Goal: Register for event/course

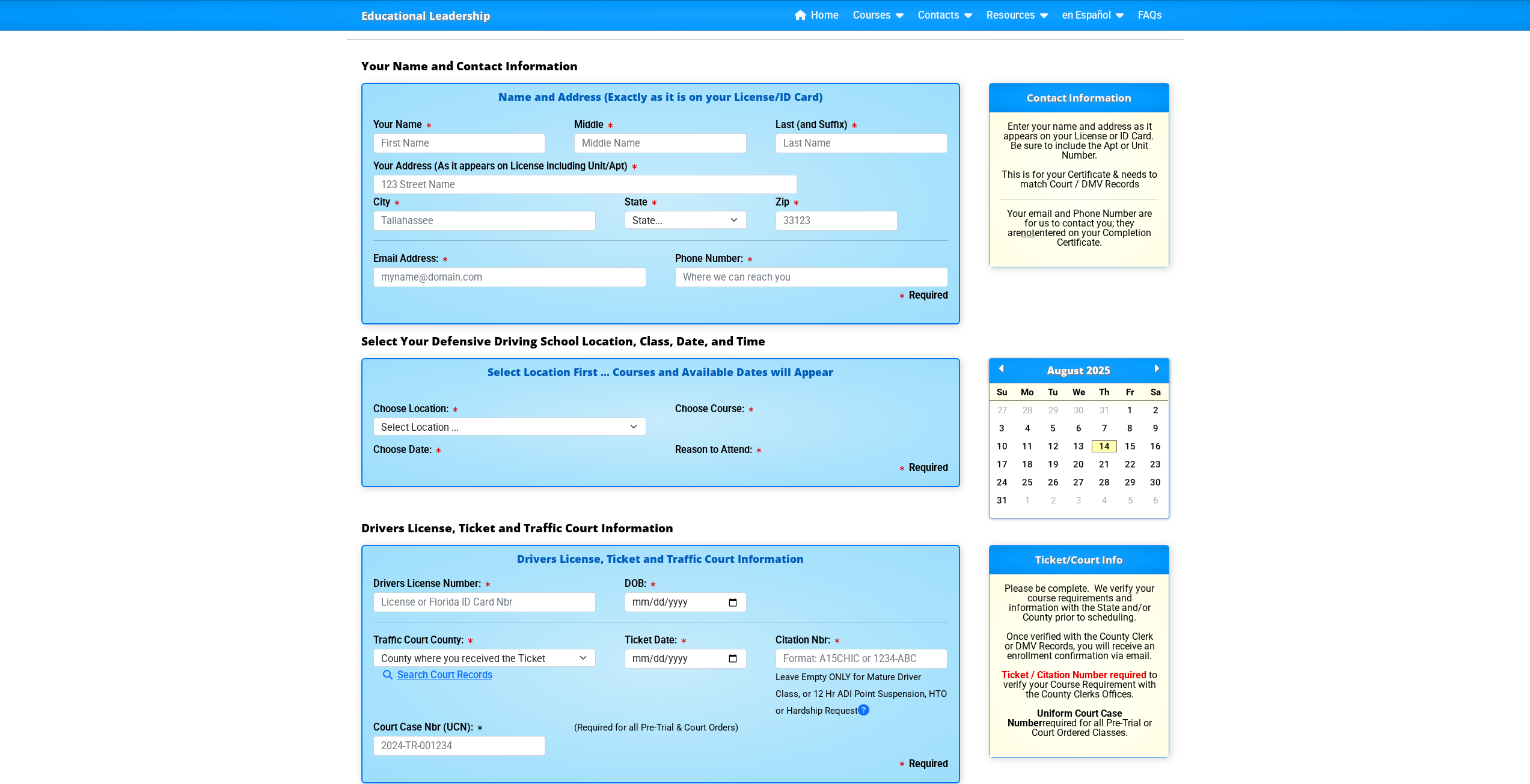
scroll to position [841, 0]
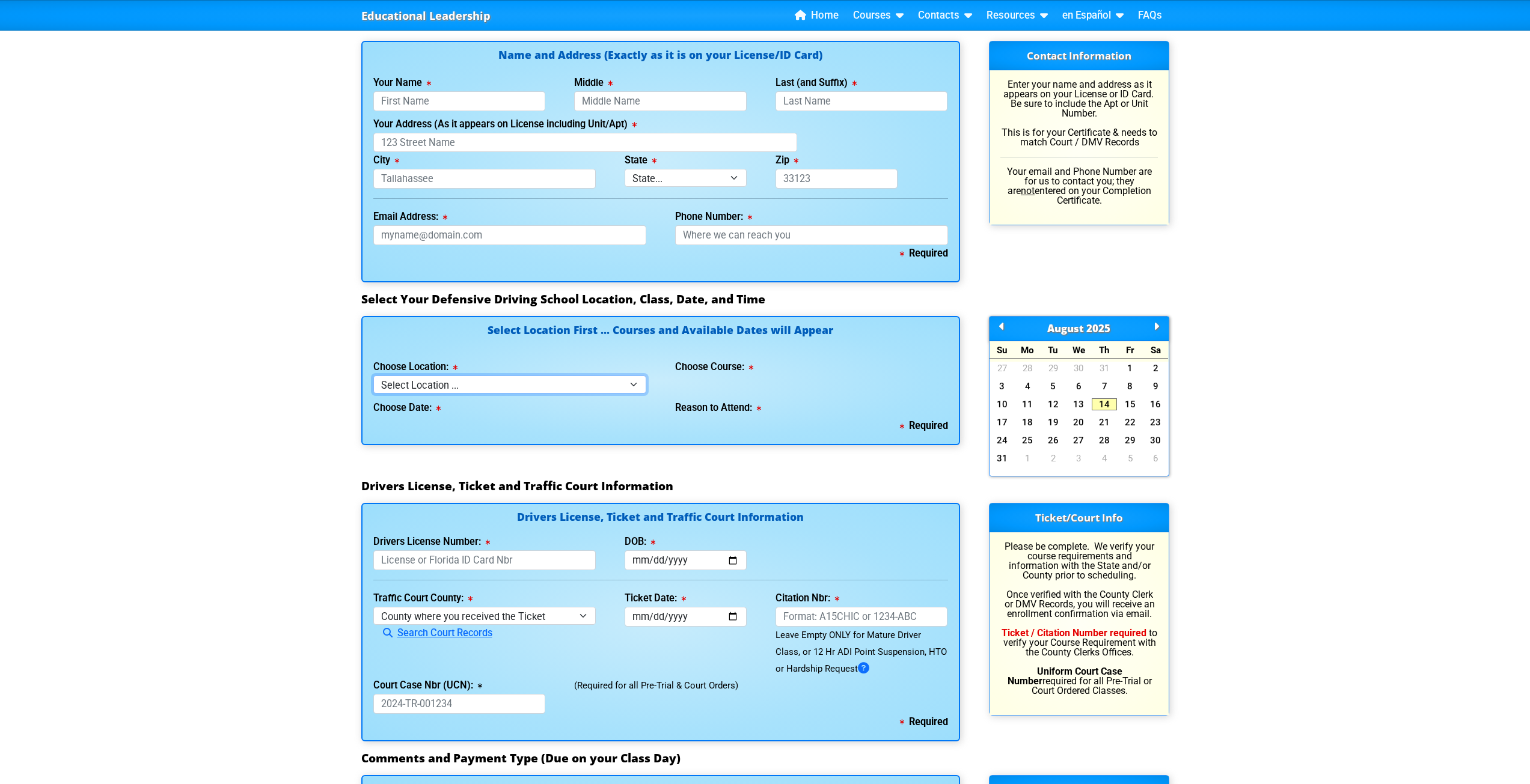
click at [493, 376] on select "Select Location ... Tampa Orlando Kissimmee [GEOGRAPHIC_DATA] - en español [GEO…" at bounding box center [510, 384] width 273 height 17
select select "6"
click at [374, 376] on select "Select Location ... Tampa Orlando Kissimmee [GEOGRAPHIC_DATA] - en español [GEO…" at bounding box center [510, 384] width 273 height 17
click at [706, 376] on select "Select Course ... 4 Hour Under 25 Class (STOP or Youthful Offender)" at bounding box center [811, 384] width 273 height 17
select select "2"
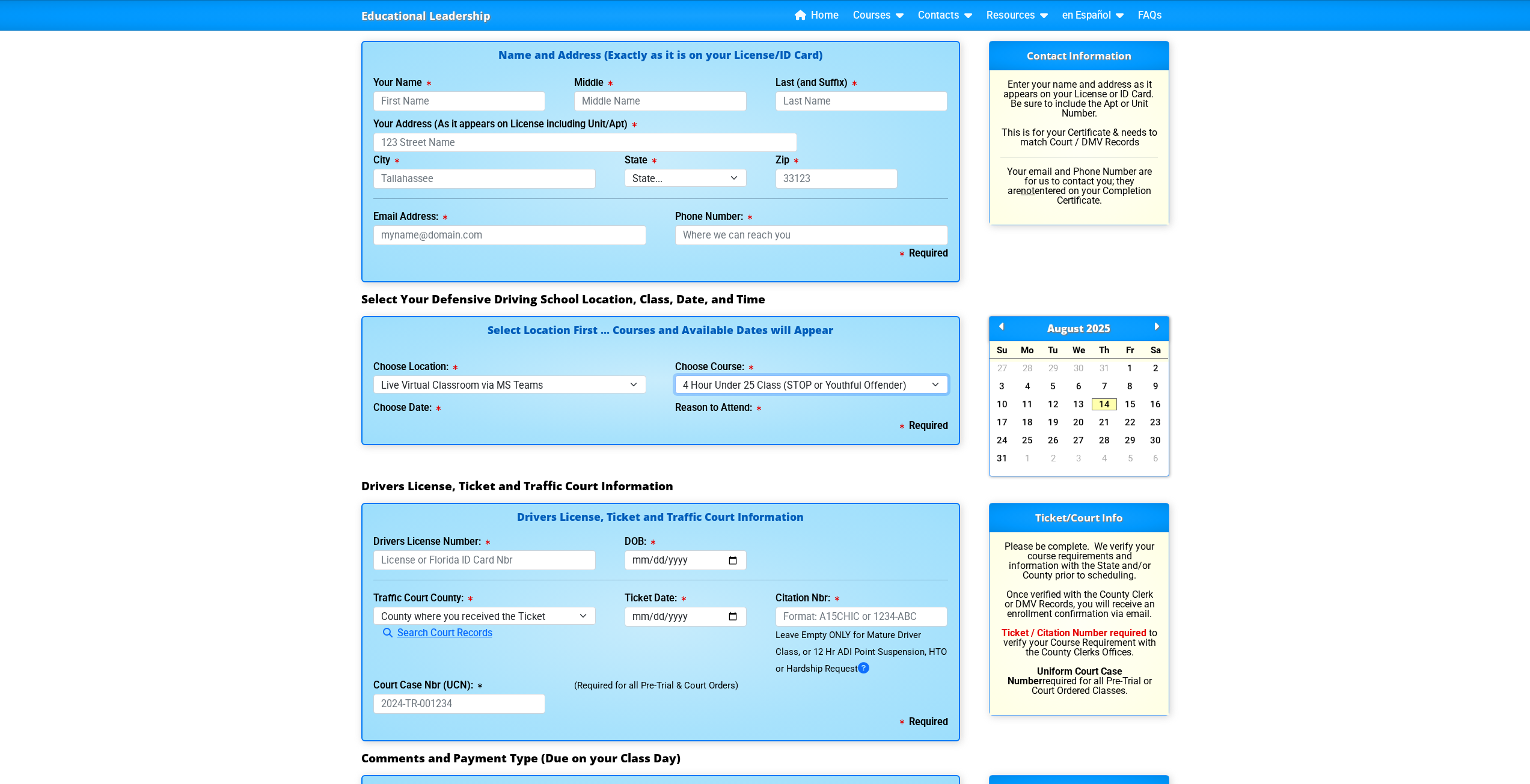
click at [675, 376] on select "Select Course ... 4 Hour Under 25 Class (STOP or Youthful Offender)" at bounding box center [811, 384] width 273 height 17
select select
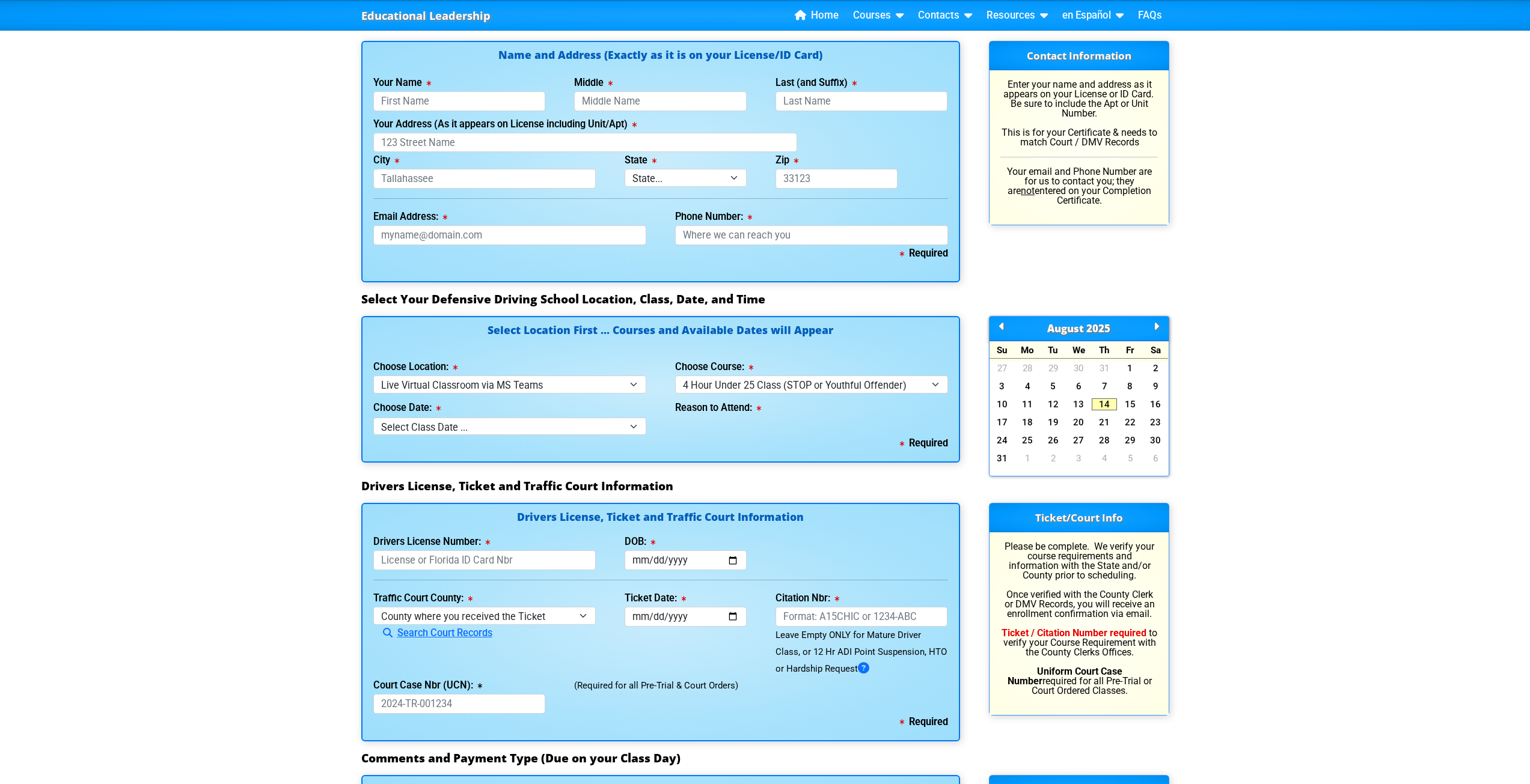
click at [603, 435] on div "Required" at bounding box center [660, 444] width 574 height 17
click at [593, 417] on select "Select Class Date ... [DATE] -- ([DATE] from 1:00pm-5:00pm) [DATE] -- ([DATE] f…" at bounding box center [510, 426] width 273 height 17
click at [687, 435] on div "Required" at bounding box center [660, 444] width 574 height 17
click at [634, 417] on select "Select Class Date ... [DATE] -- ([DATE] from 1:00pm-5:00pm) [DATE] -- ([DATE] f…" at bounding box center [510, 426] width 273 height 17
click at [238, 392] on div "Educational Leadership Home Courses Certified Defensive Driving Courses 4-Hour …" at bounding box center [765, 271] width 1530 height 2225
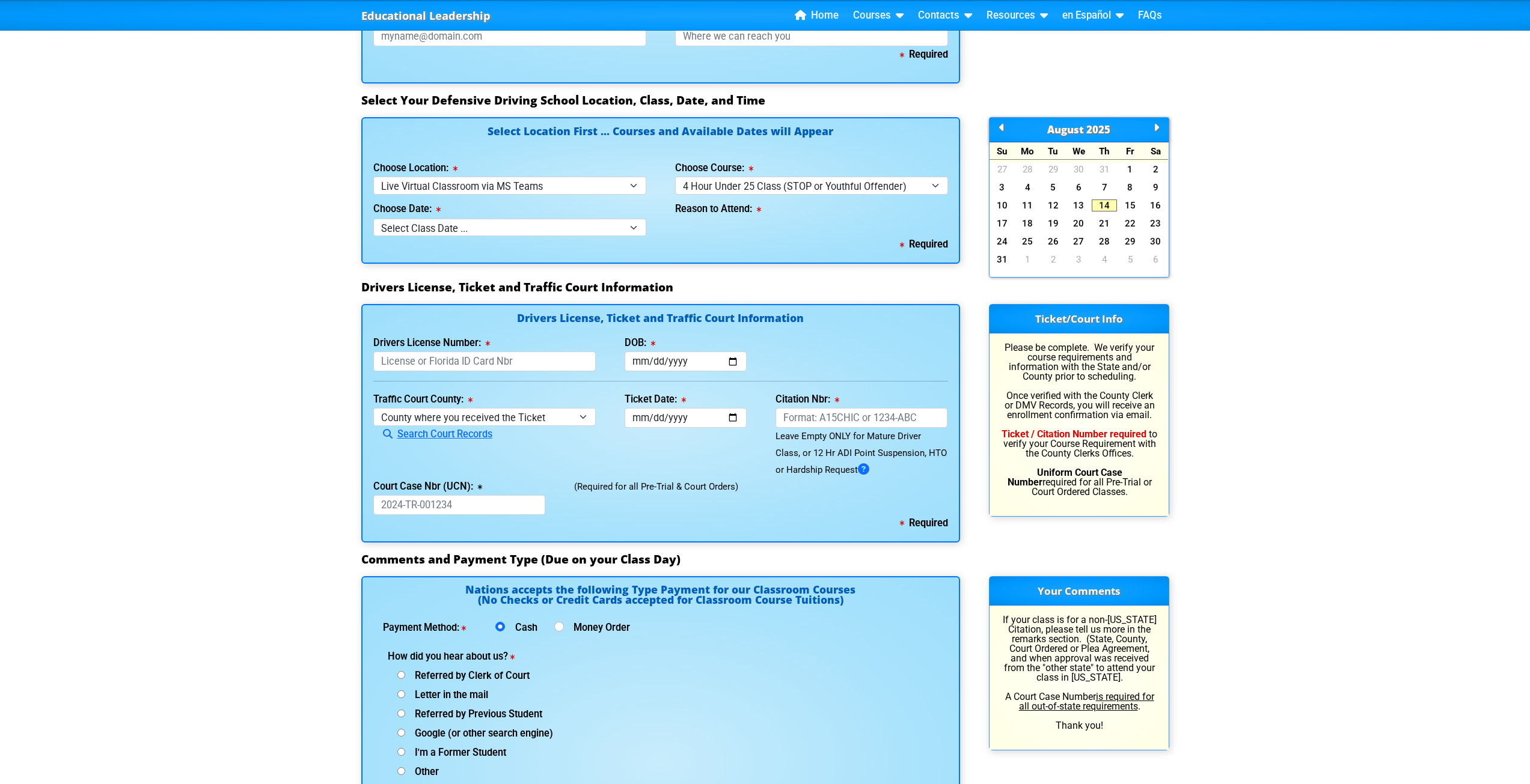
scroll to position [1082, 0]
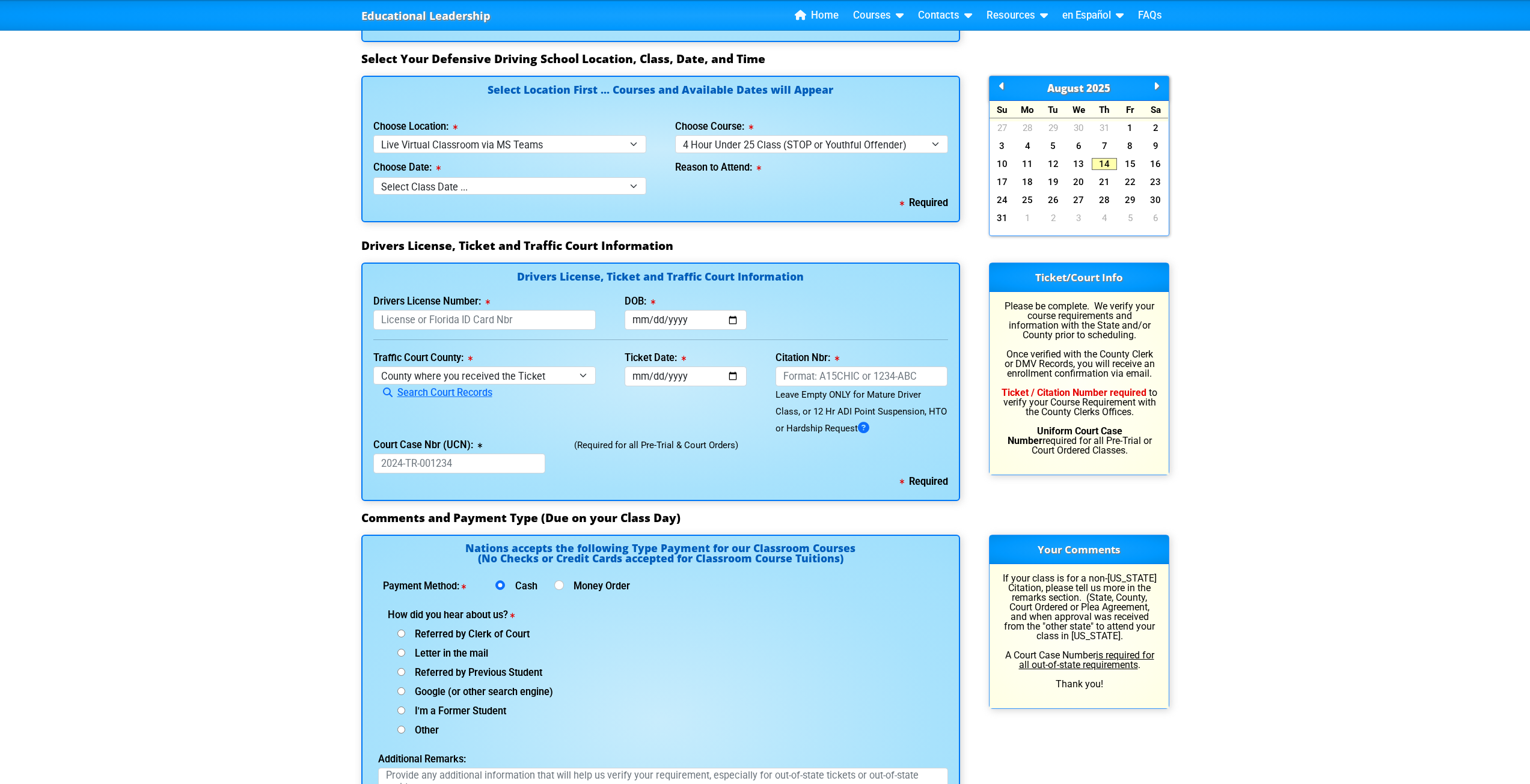
click at [1194, 614] on div "Educational Leadership Home Courses Certified Defensive Driving Courses 4-Hour …" at bounding box center [765, 31] width 1530 height 2225
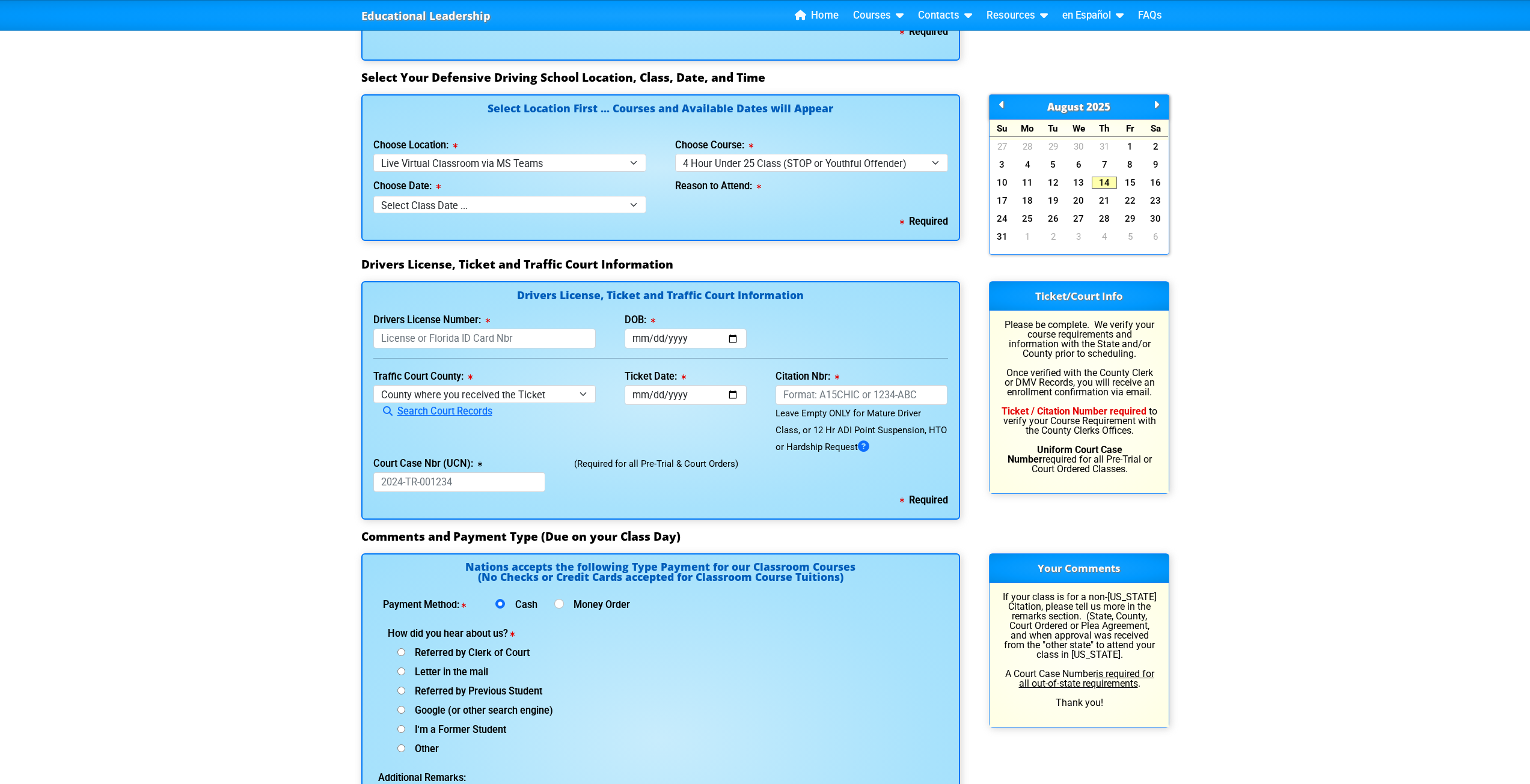
scroll to position [1021, 0]
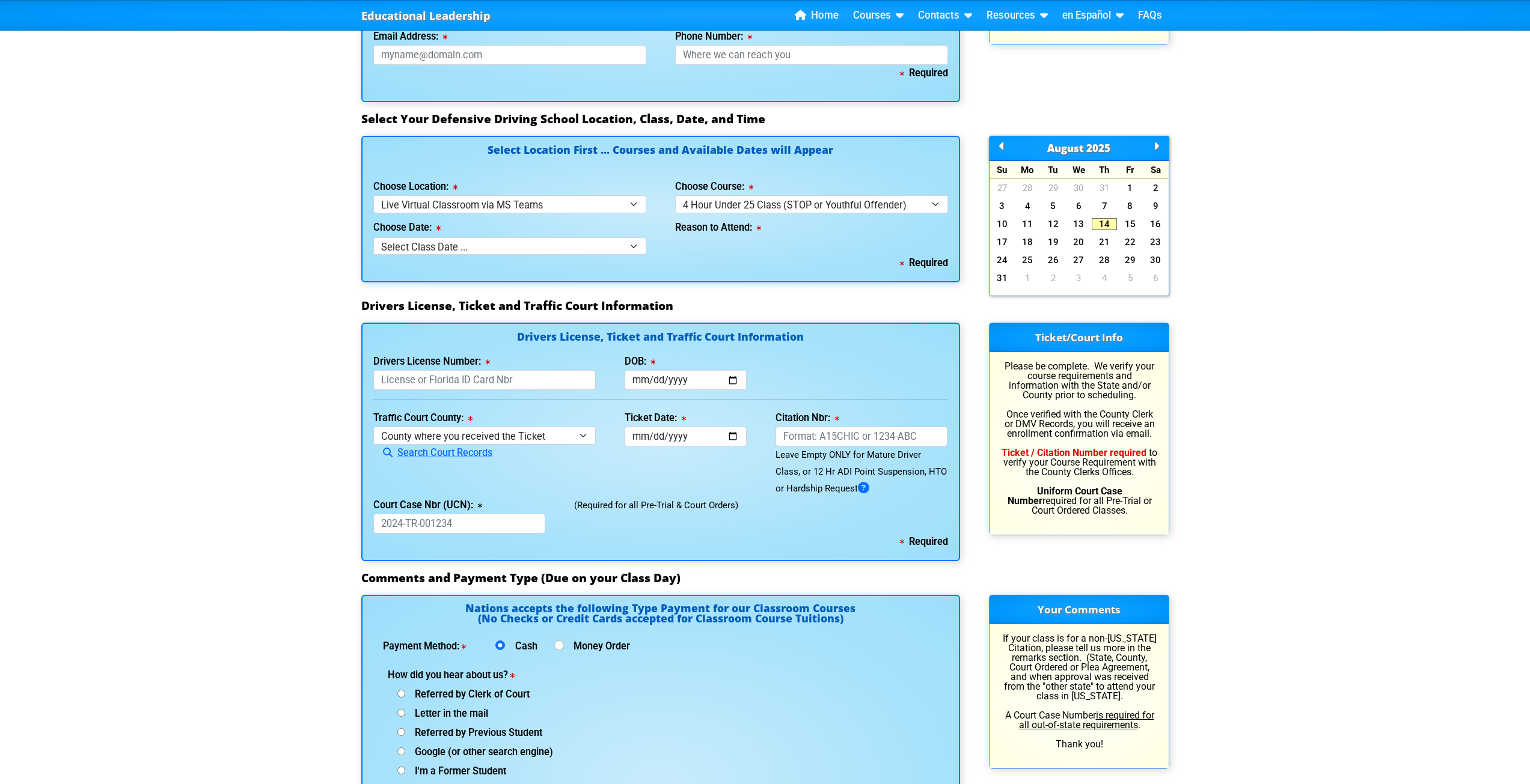
click at [473, 178] on div "Choose Location: Select Location ... Tampa Orlando Kissimmee [GEOGRAPHIC_DATA] …" at bounding box center [510, 196] width 273 height 34
click at [470, 196] on select "Select Location ... Tampa Orlando Kissimmee [GEOGRAPHIC_DATA] - en español [GEO…" at bounding box center [510, 204] width 273 height 17
select select "3"
click at [374, 196] on select "Select Location ... Tampa Orlando Kissimmee [GEOGRAPHIC_DATA] - en español [GEO…" at bounding box center [510, 204] width 273 height 17
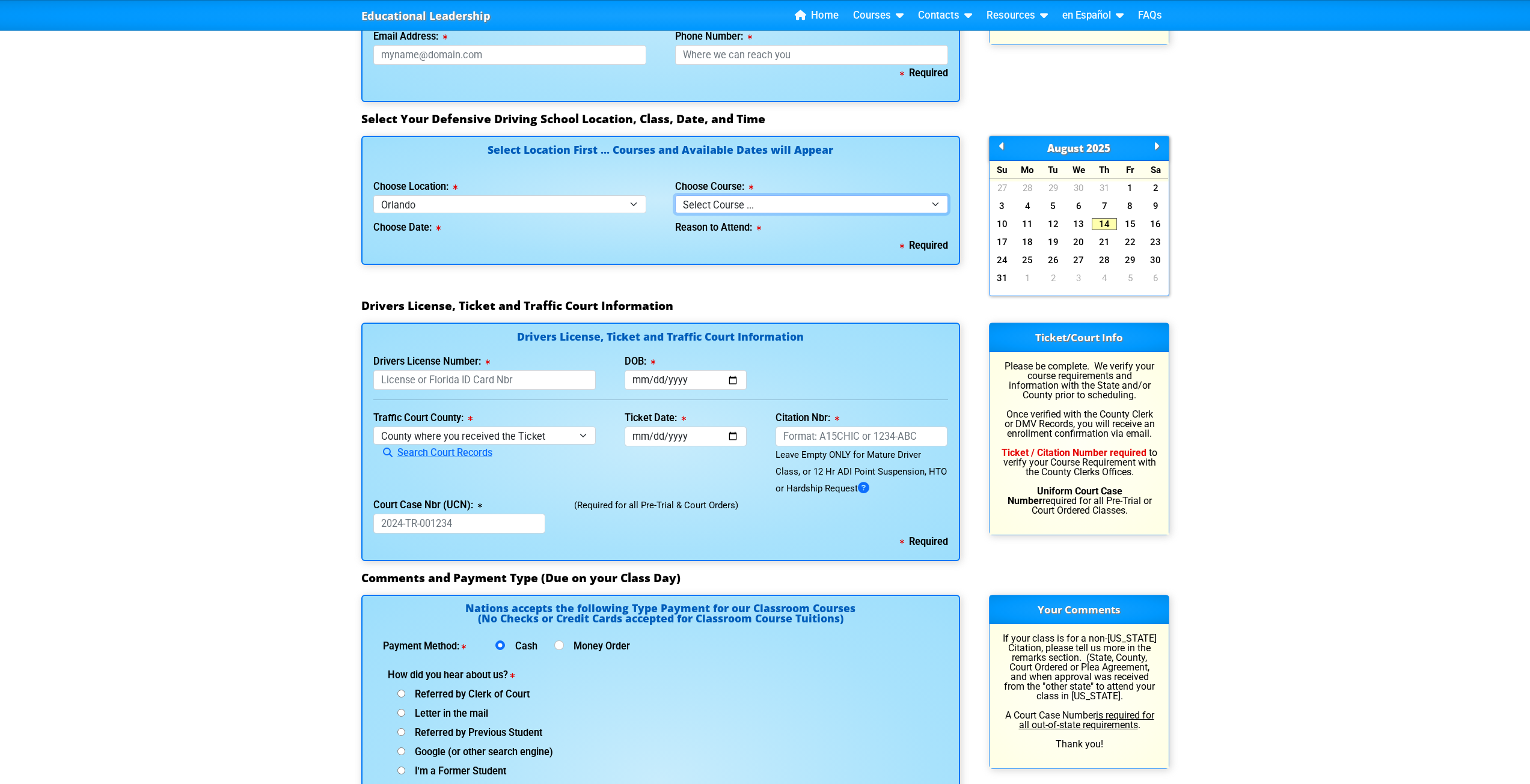
click at [704, 196] on select "Select Course ... 4 Hour Under 25 Class (STOP or Youthful Offender) 8 Hour Aggr…" at bounding box center [811, 204] width 273 height 17
click at [598, 196] on select "Select Location ... Tampa Orlando Kissimmee [GEOGRAPHIC_DATA] - en español [GEO…" at bounding box center [510, 204] width 273 height 17
click at [720, 196] on select "Select Course ... 4 Hour Under 25 Class (STOP or Youthful Offender) 8 Hour Aggr…" at bounding box center [811, 204] width 273 height 17
select select "2"
click at [675, 196] on select "Select Course ... 4 Hour Under 25 Class (STOP or Youthful Offender) 8 Hour Aggr…" at bounding box center [811, 204] width 273 height 17
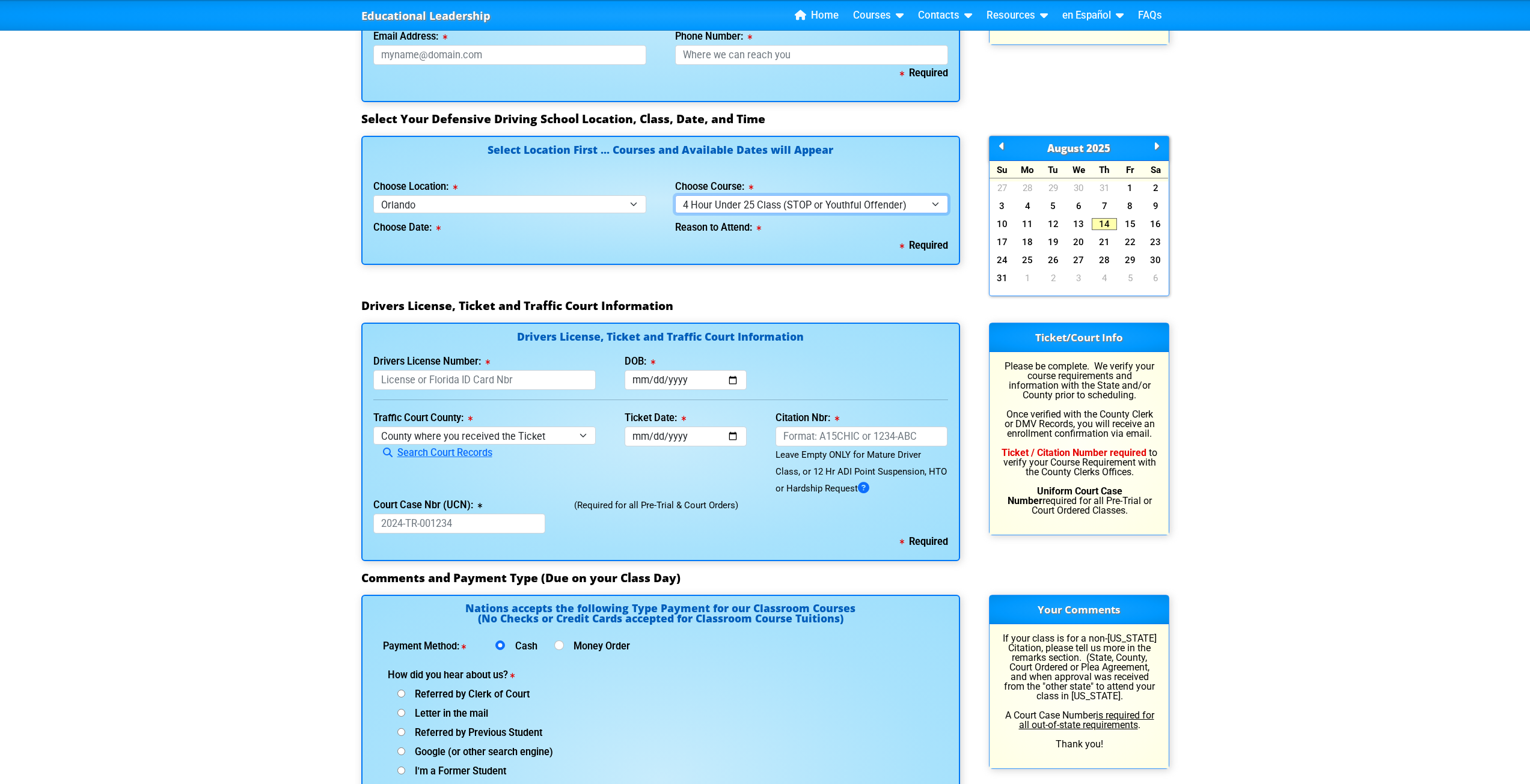
select select
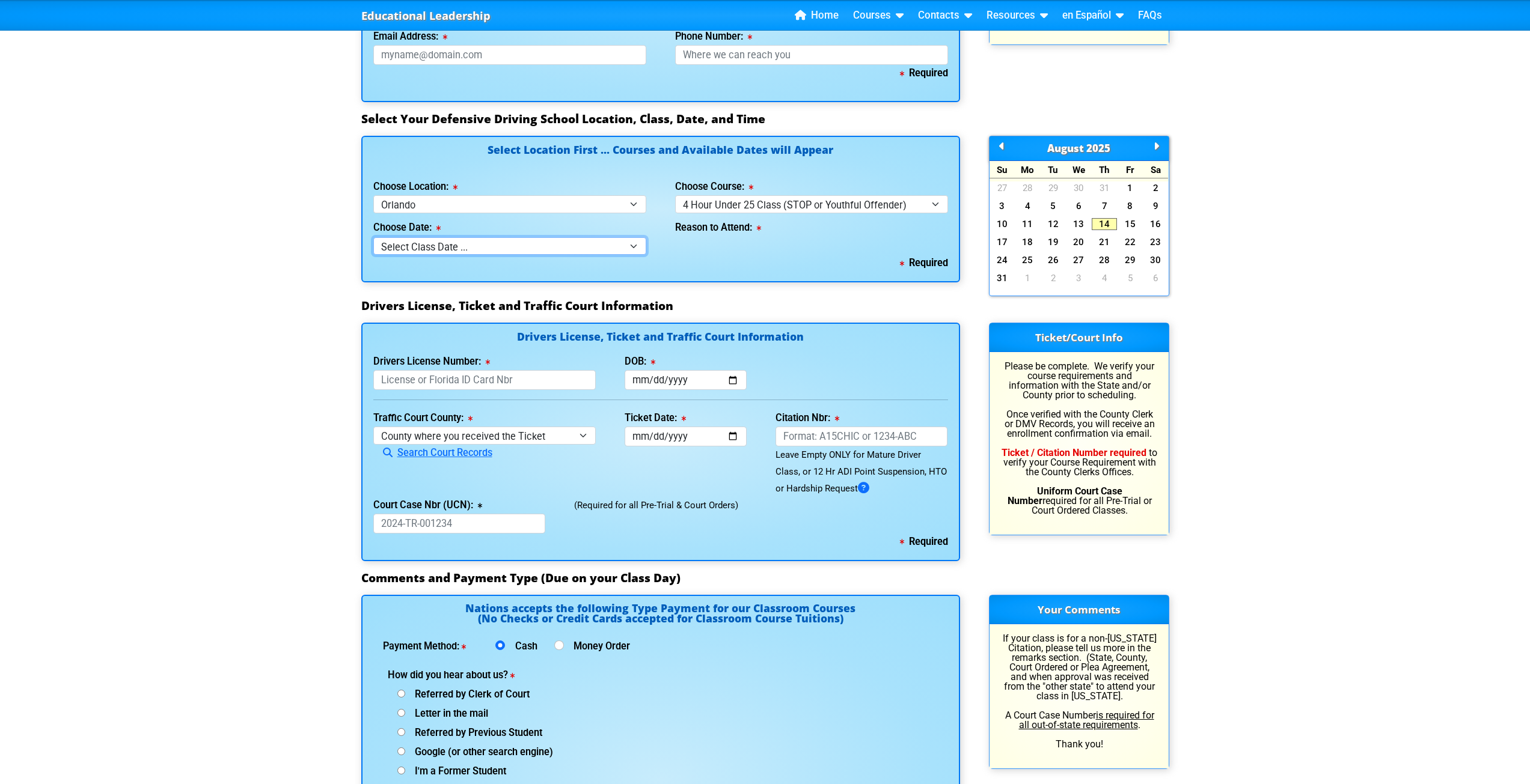
click at [630, 237] on select "Select Class Date ... [DATE] -- (Registration Closed - Class Full)" at bounding box center [510, 246] width 273 height 17
click at [664, 214] on div "Reason to Attend:" at bounding box center [811, 234] width 302 height 42
click at [602, 196] on select "Select Location ... Tampa Orlando Kissimmee [GEOGRAPHIC_DATA] - en español [GEO…" at bounding box center [510, 204] width 273 height 17
select select "4"
click at [374, 196] on select "Select Location ... Tampa Orlando Kissimmee [GEOGRAPHIC_DATA] - en español [GEO…" at bounding box center [510, 204] width 273 height 17
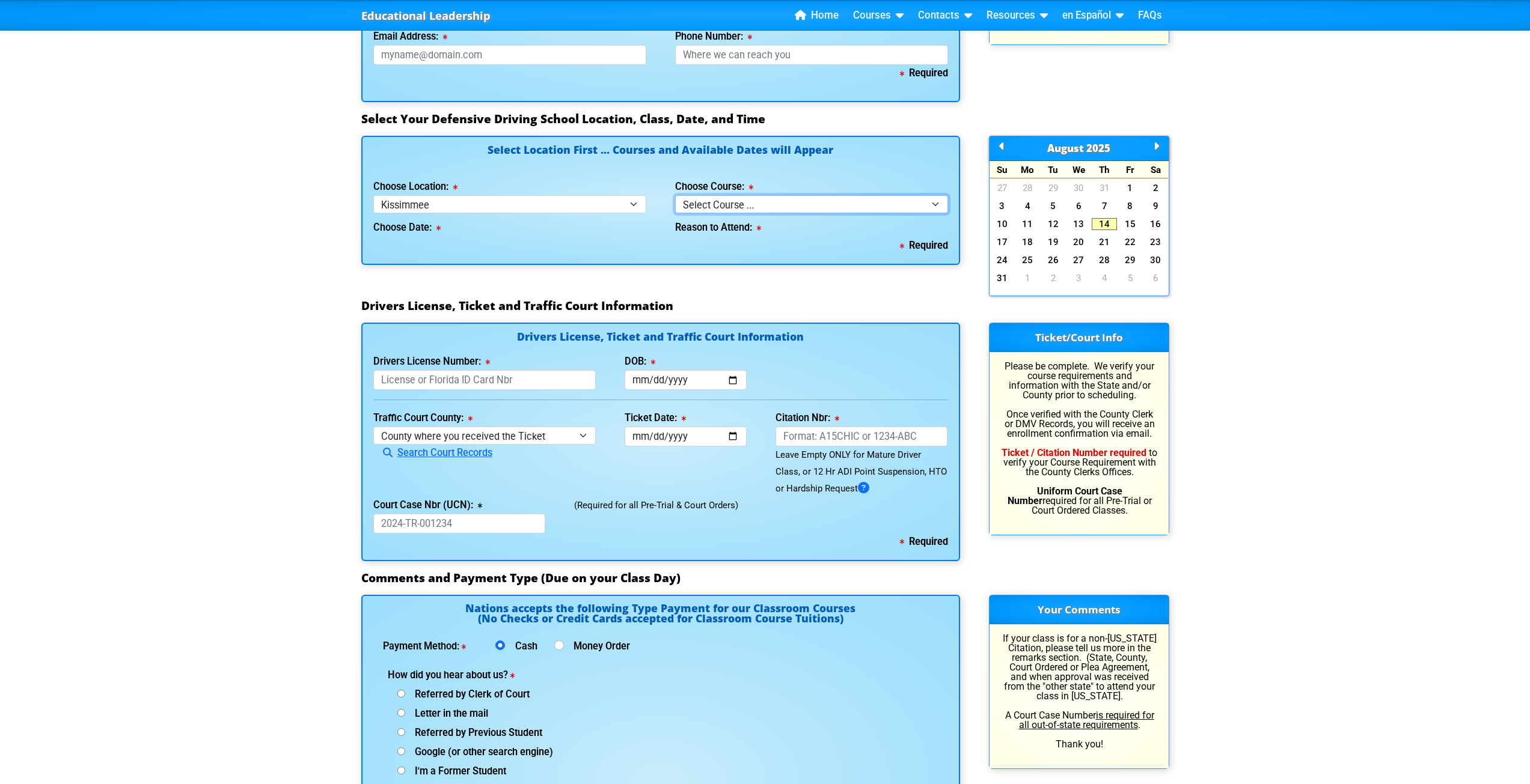
click at [707, 196] on select "Select Course ... 4 Hour BDI Class (Basic Course & TCAC) 4 Hour Under 25 Class …" at bounding box center [811, 204] width 273 height 17
select select "2"
click at [675, 196] on select "Select Course ... 4 Hour BDI Class (Basic Course & TCAC) 4 Hour Under 25 Class …" at bounding box center [811, 204] width 273 height 17
select select
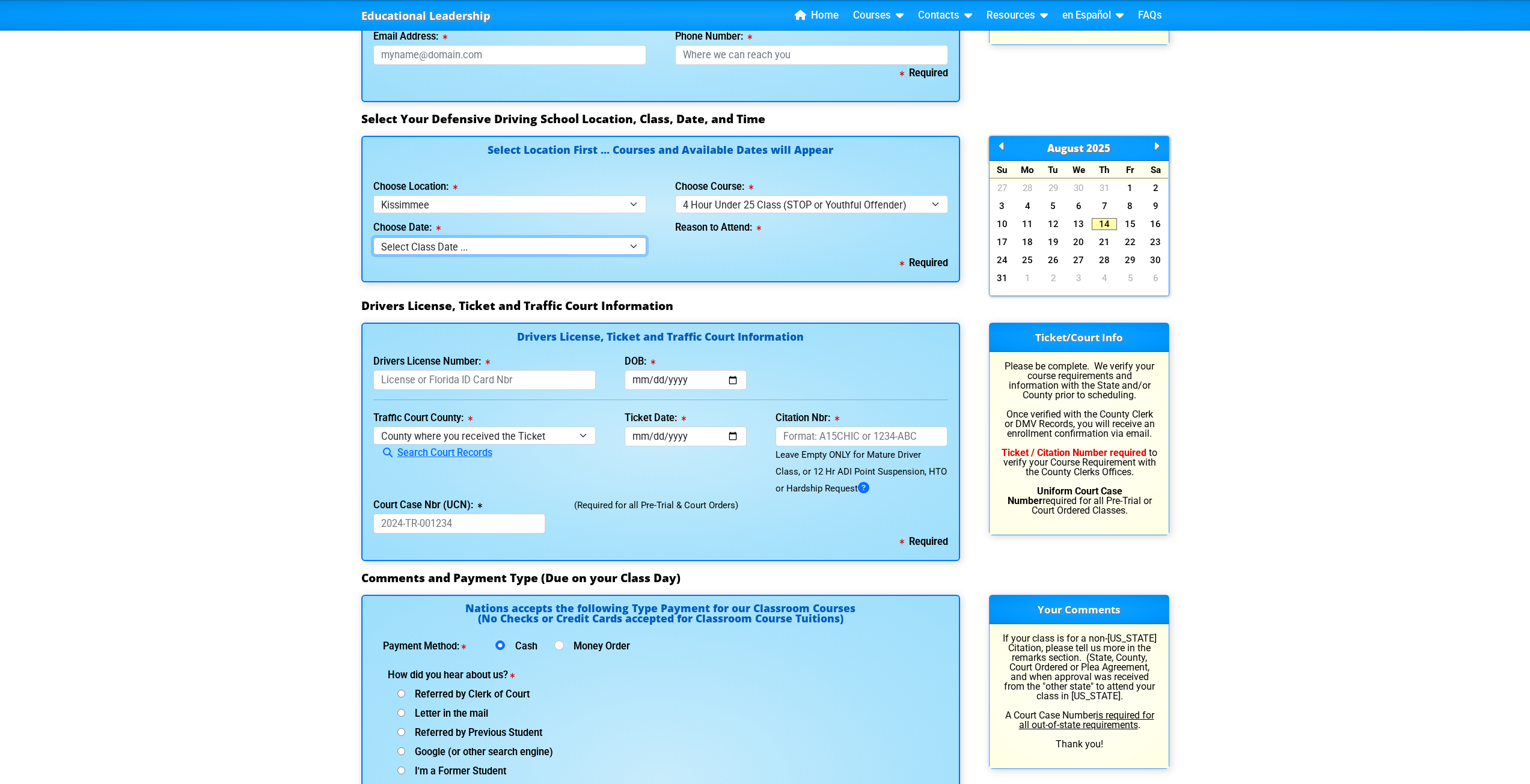
click at [627, 237] on select "Select Class Date ... [DATE] -- (Registration Closed)" at bounding box center [510, 246] width 273 height 17
drag, startPoint x: 683, startPoint y: 220, endPoint x: 642, endPoint y: 183, distance: 55.2
click at [684, 220] on div "Reason to Attend:" at bounding box center [811, 234] width 302 height 42
click at [633, 196] on select "Select Location ... Tampa Orlando Kissimmee [GEOGRAPHIC_DATA] - en español [GEO…" at bounding box center [510, 204] width 273 height 17
select select "2"
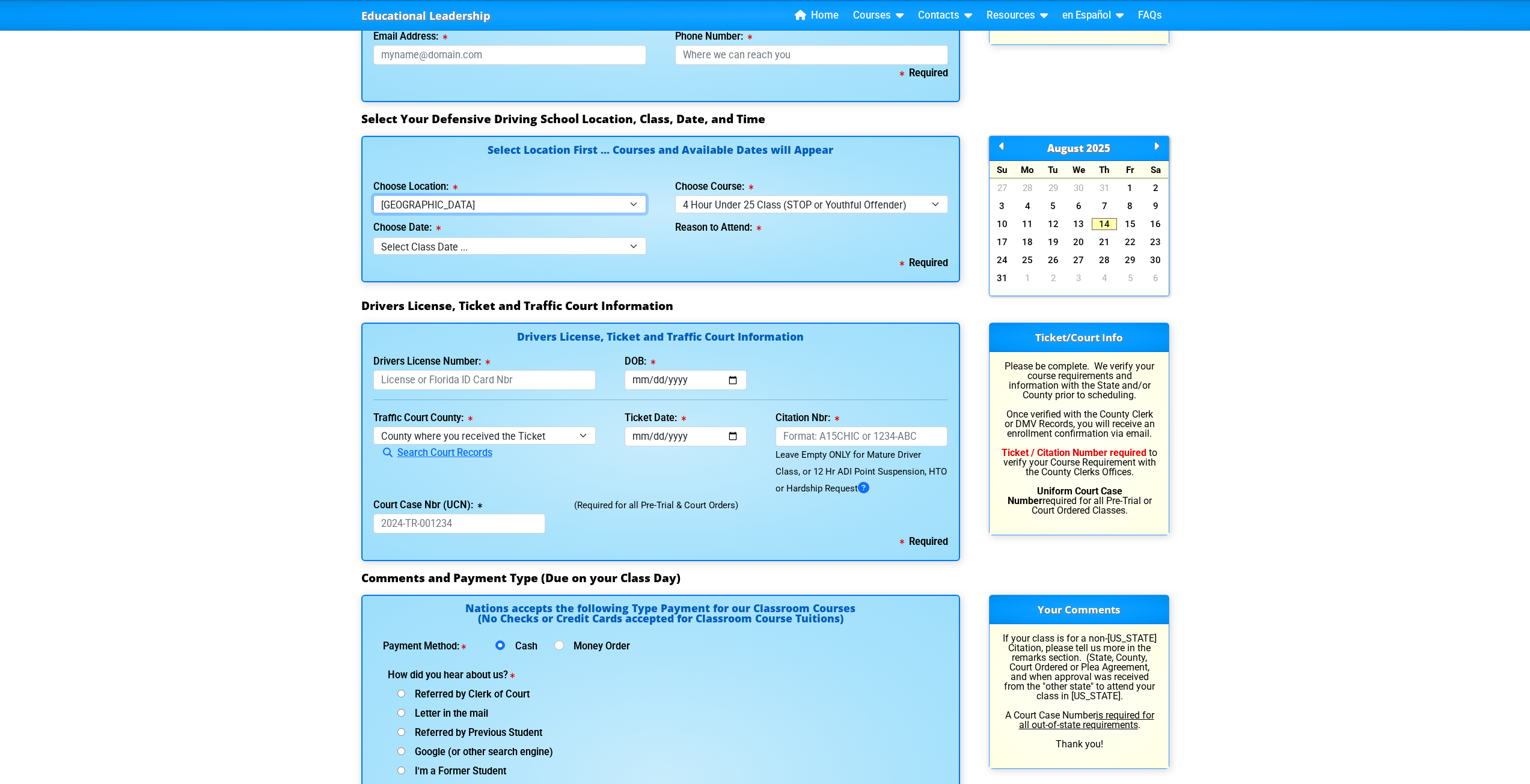
click at [374, 196] on select "Select Location ... Tampa Orlando Kissimmee [GEOGRAPHIC_DATA] - en español [GEO…" at bounding box center [510, 204] width 273 height 17
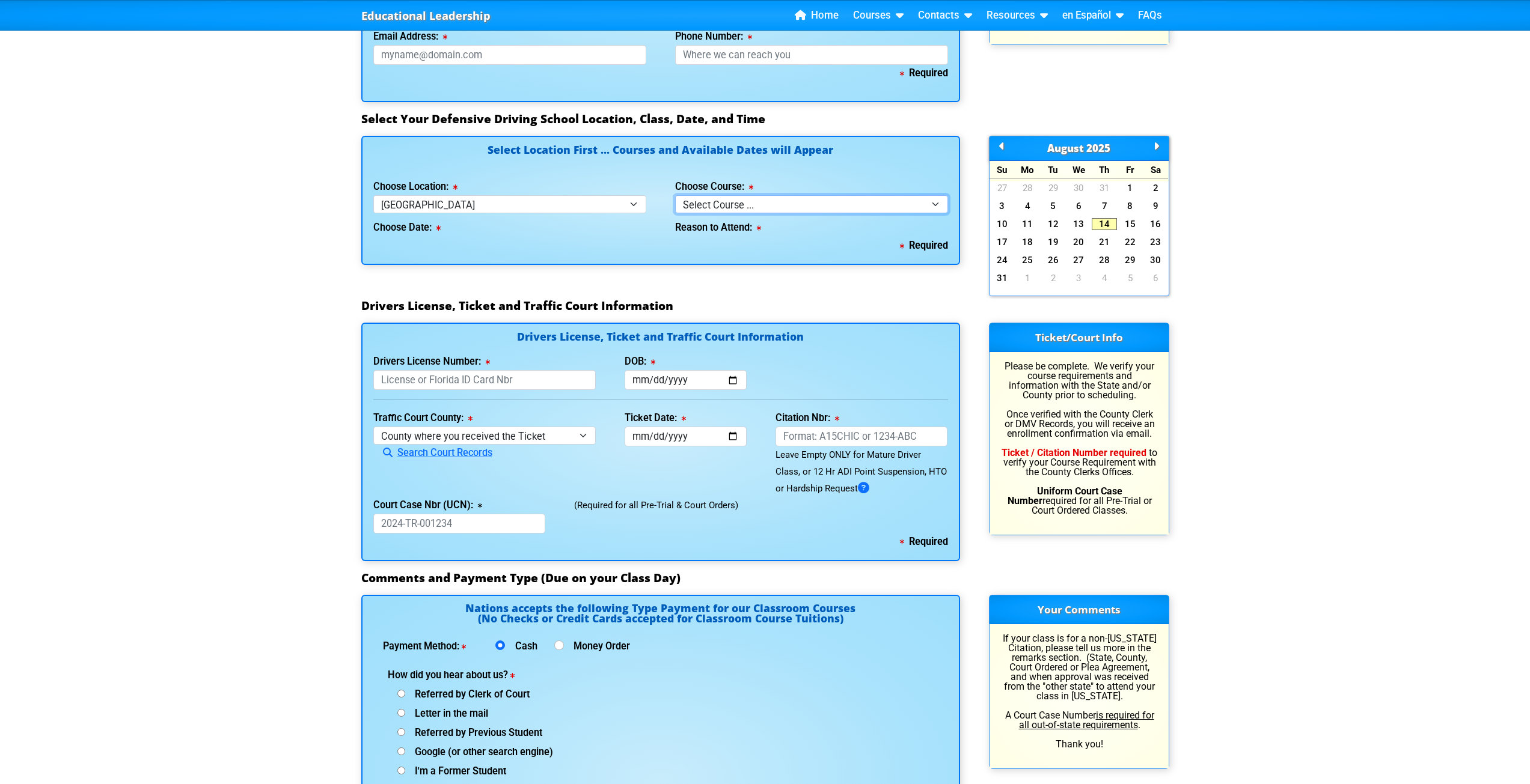
click at [703, 196] on select "Select Course ... 4 Hour BDI Class (Basic Course & TCAC) 4 Hour Under 25 Class …" at bounding box center [811, 204] width 273 height 17
select select "2"
click at [675, 196] on select "Select Course ... 4 Hour BDI Class (Basic Course & TCAC) 4 Hour Under 25 Class …" at bounding box center [811, 204] width 273 height 17
select select
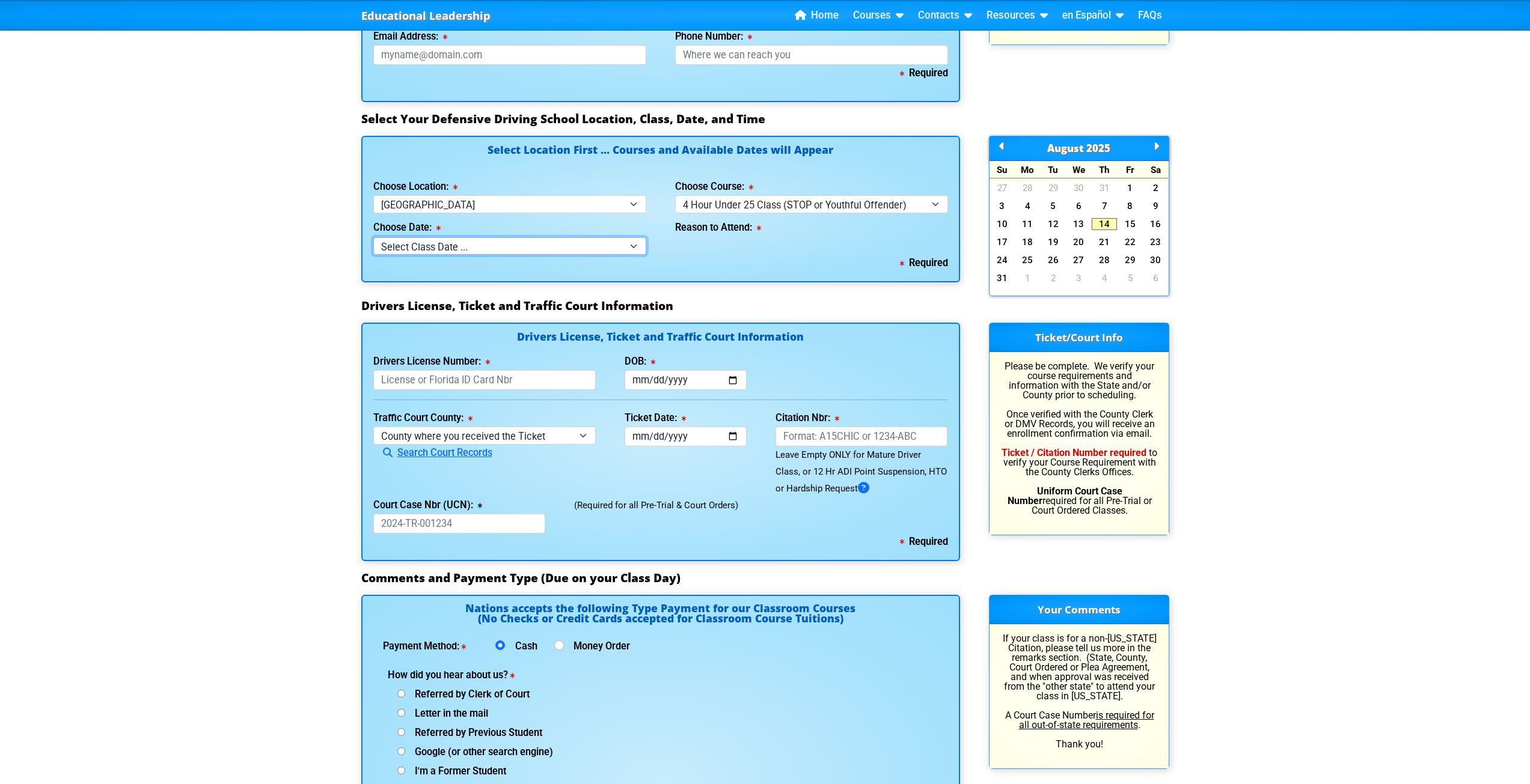
click at [587, 237] on select "Select Class Date ... [DATE] -- (Closed - Class Full) [DATE] -- (Closed - Class…" at bounding box center [510, 246] width 273 height 17
click at [314, 307] on div "Educational Leadership Home Courses Certified Defensive Driving Courses 4-Hour …" at bounding box center [765, 91] width 1530 height 2225
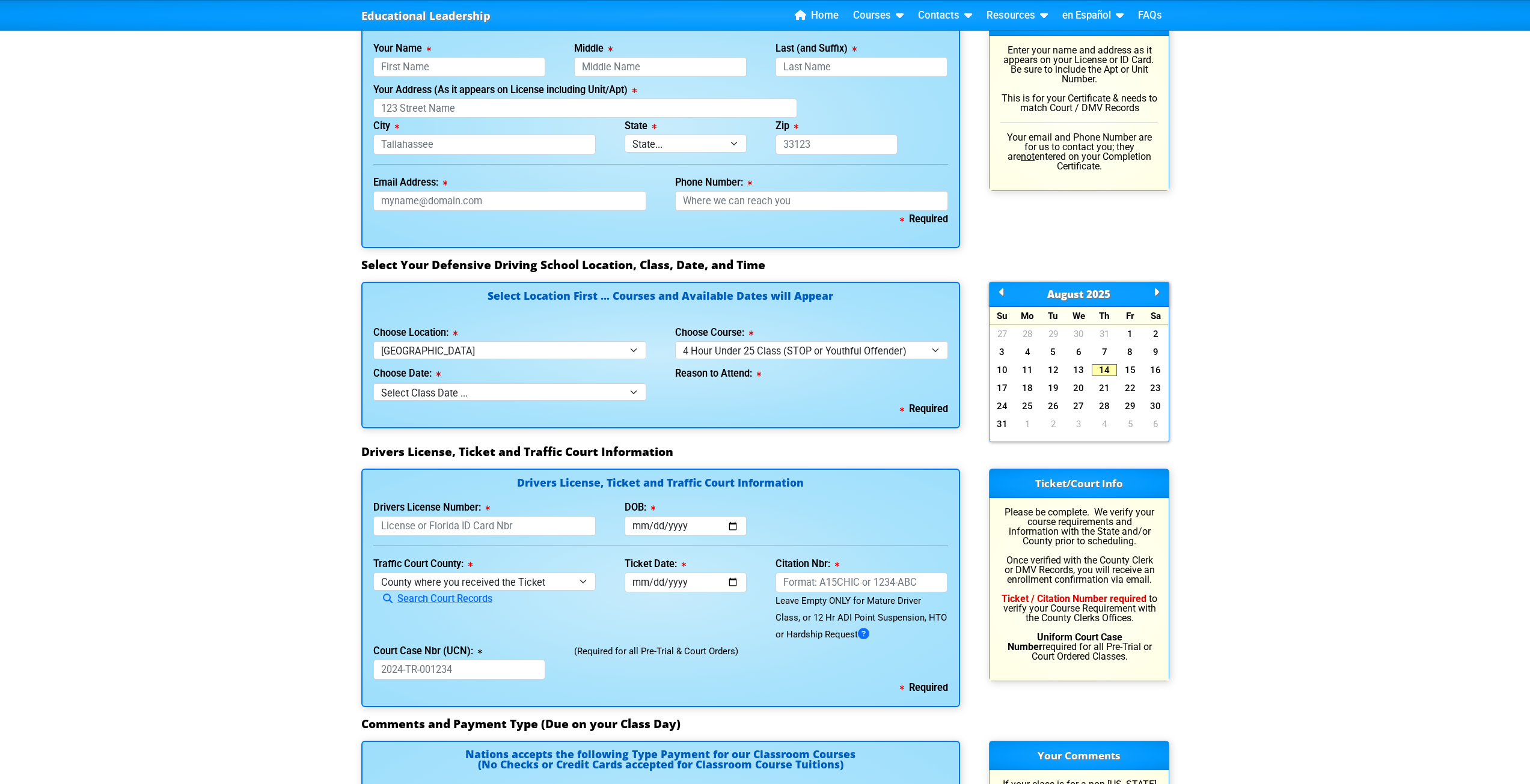
scroll to position [897, 0]
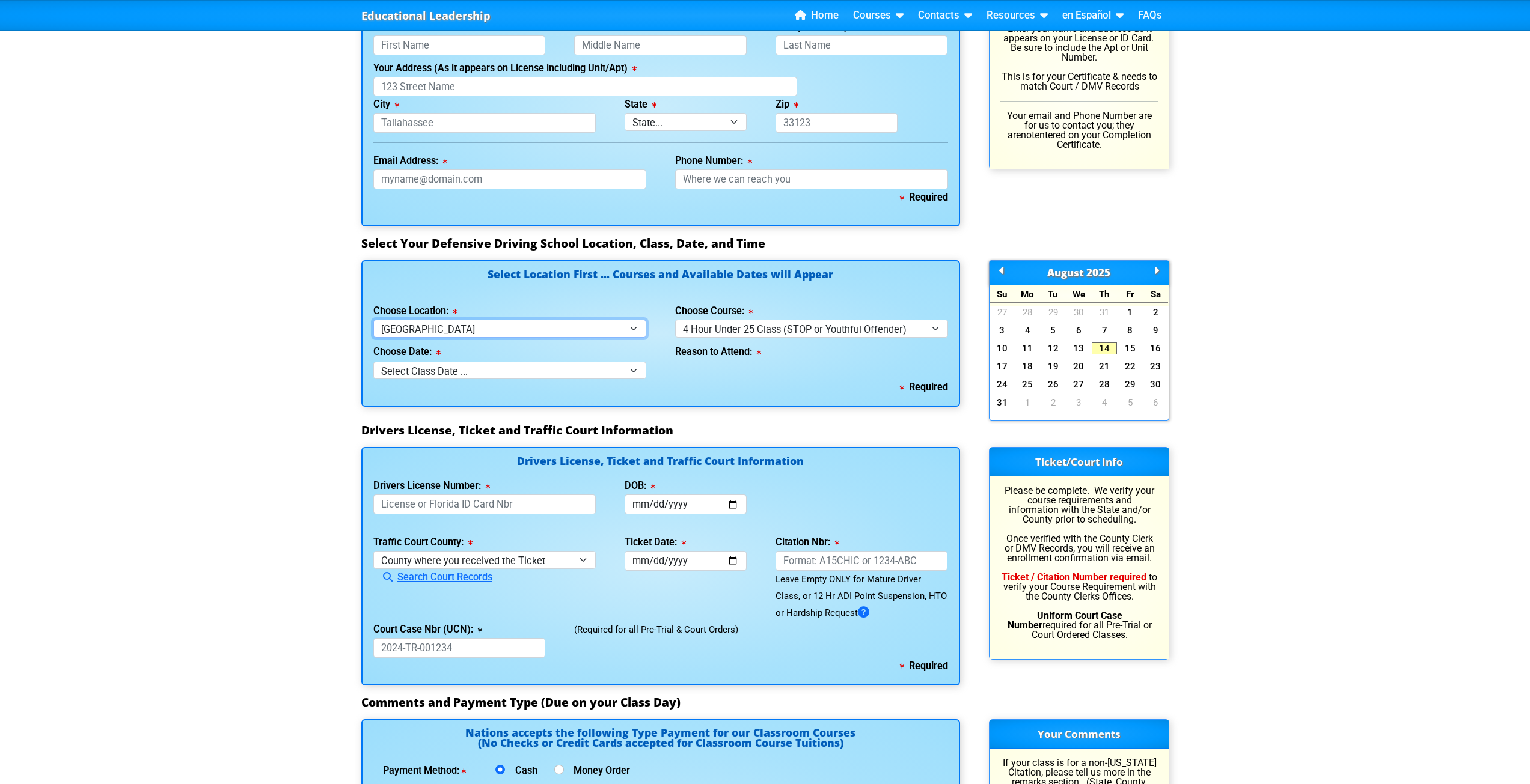
click at [433, 320] on select "Select Location ... Tampa Orlando Kissimmee [GEOGRAPHIC_DATA] - en español [GEO…" at bounding box center [510, 328] width 273 height 17
select select "6"
click at [374, 320] on select "Select Location ... Tampa Orlando Kissimmee [GEOGRAPHIC_DATA] - en español [GEO…" at bounding box center [510, 328] width 273 height 17
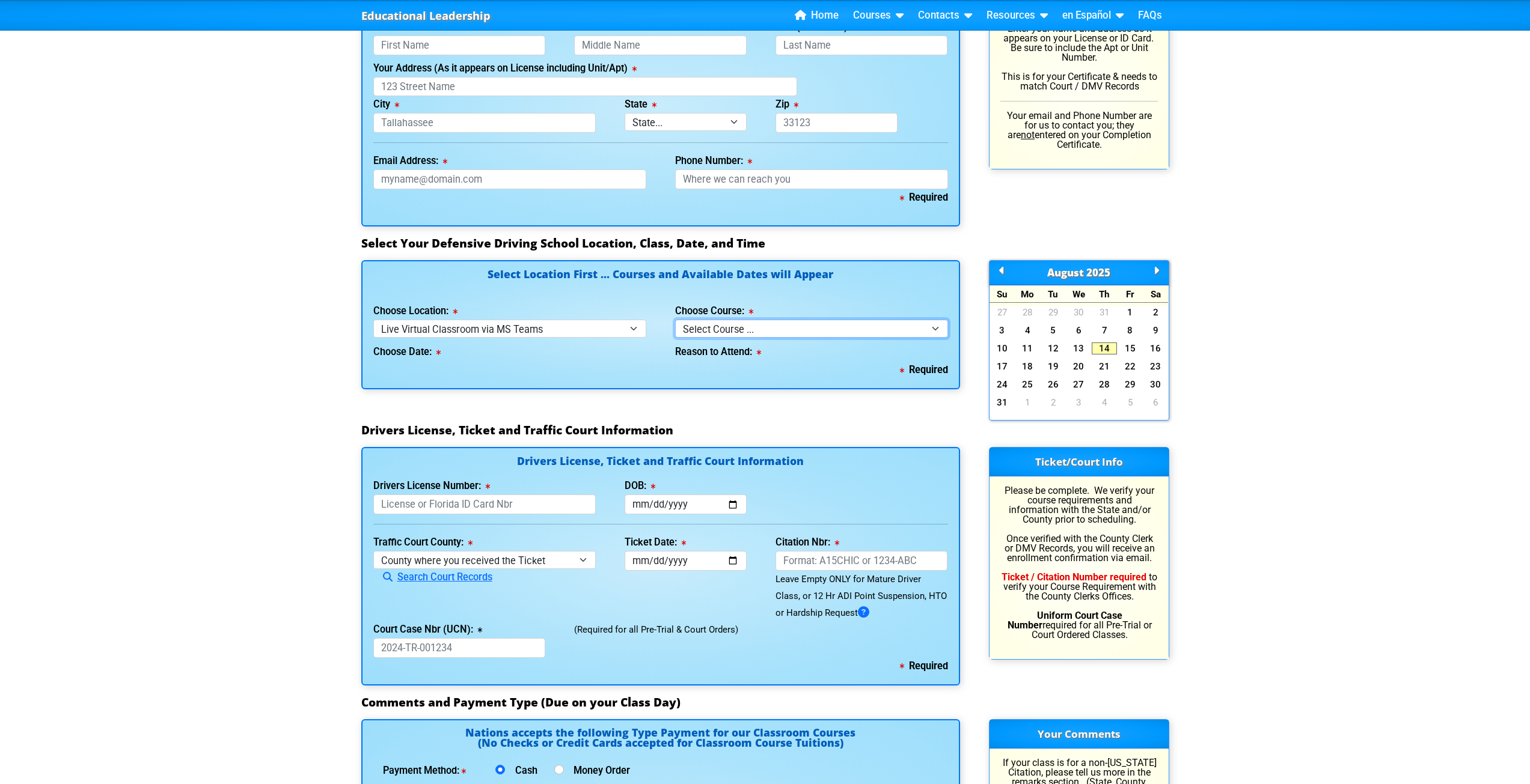
click at [687, 303] on div "Choose Course: Select Course ... 4 Hour Under 25 Class (STOP or Youthful Offend…" at bounding box center [811, 320] width 273 height 34
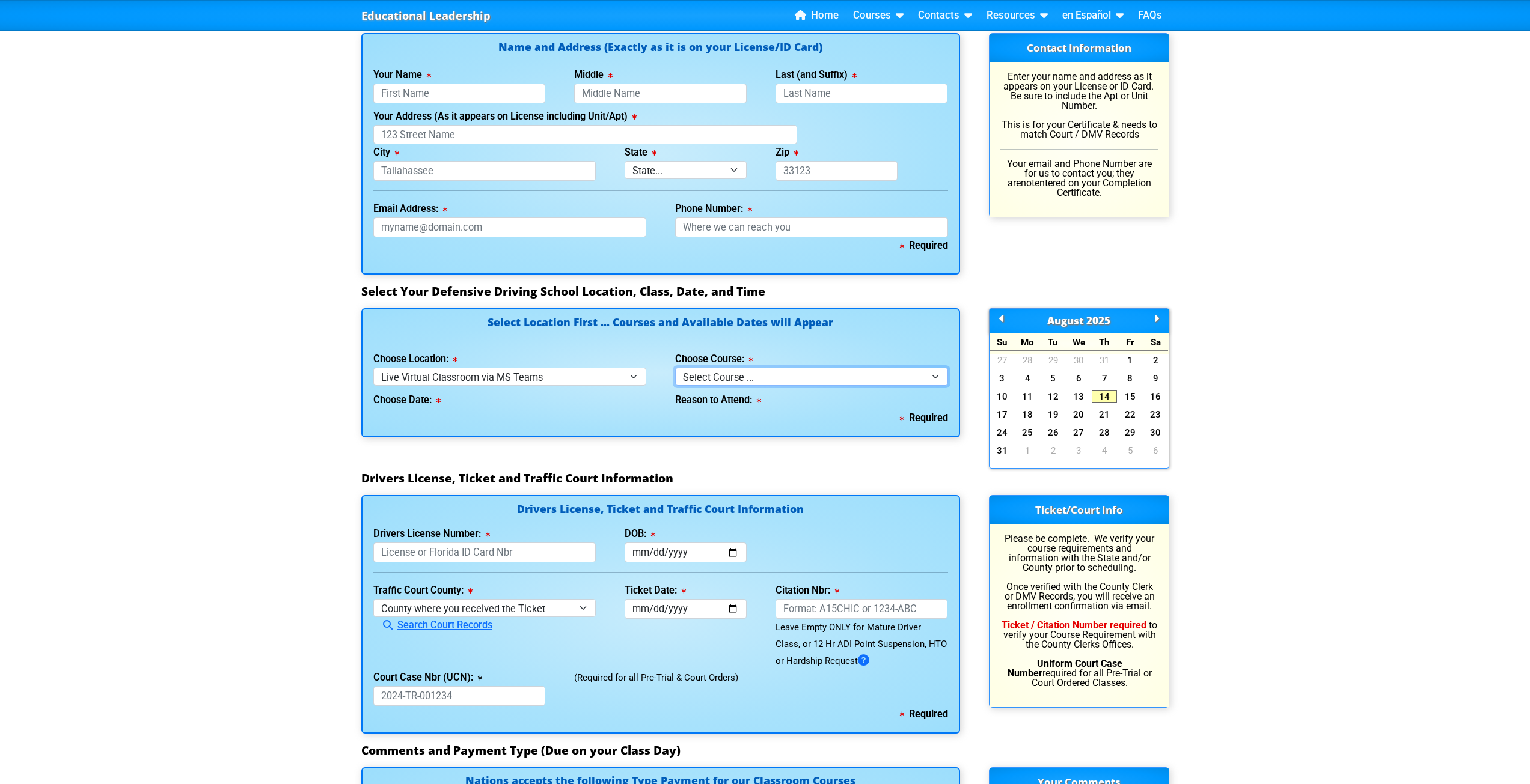
scroll to position [837, 0]
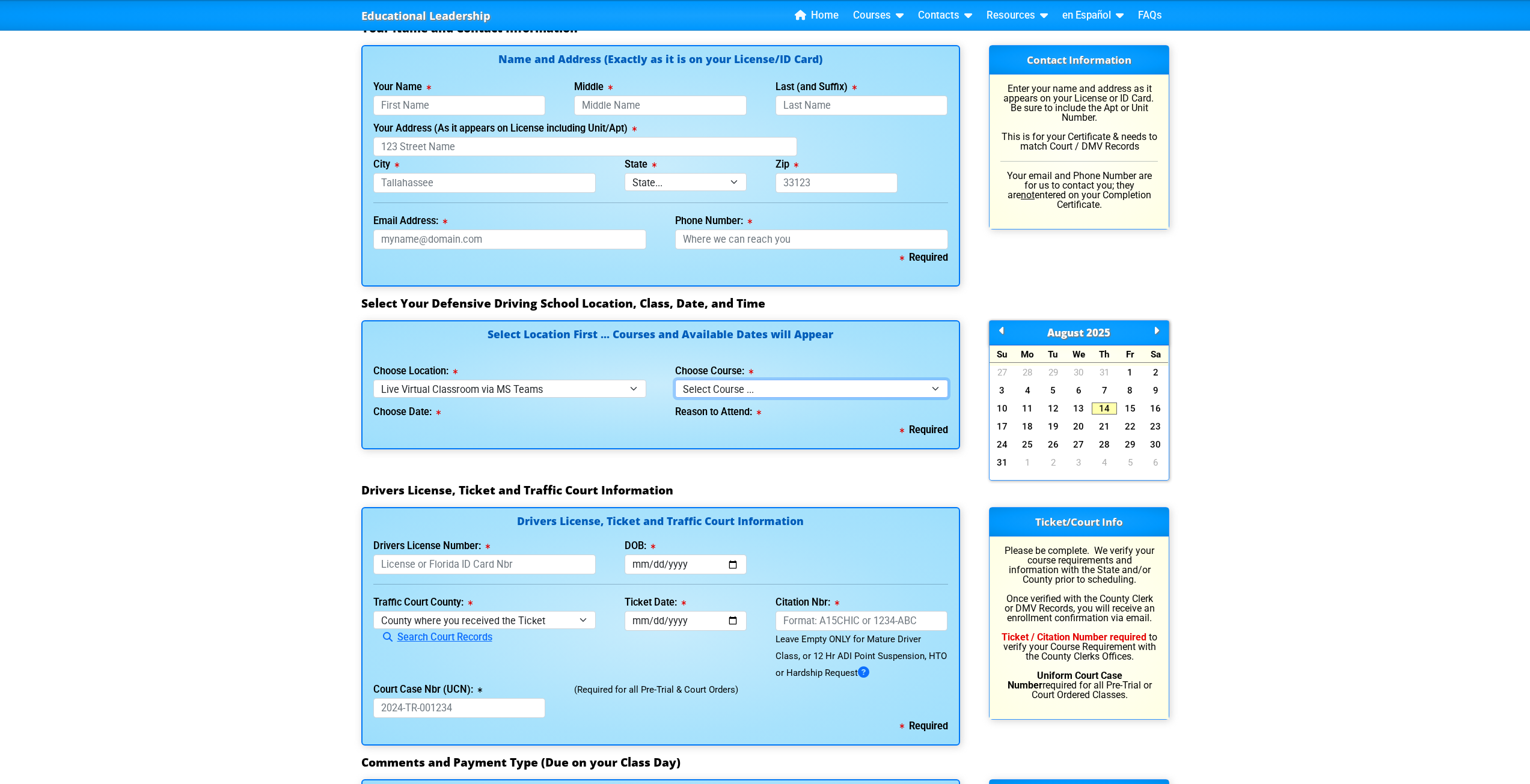
click at [692, 380] on select "Select Course ... 4 Hour Under 25 Class (STOP or Youthful Offender)" at bounding box center [811, 388] width 273 height 17
click at [675, 380] on select "Select Course ... 4 Hour Under 25 Class (STOP or Youthful Offender)" at bounding box center [811, 388] width 273 height 17
drag, startPoint x: 688, startPoint y: 365, endPoint x: 690, endPoint y: 372, distance: 7.3
click at [688, 380] on select "Select Course ... 4 Hour Under 25 Class (STOP or Youthful Offender)" at bounding box center [811, 388] width 273 height 17
select select "2"
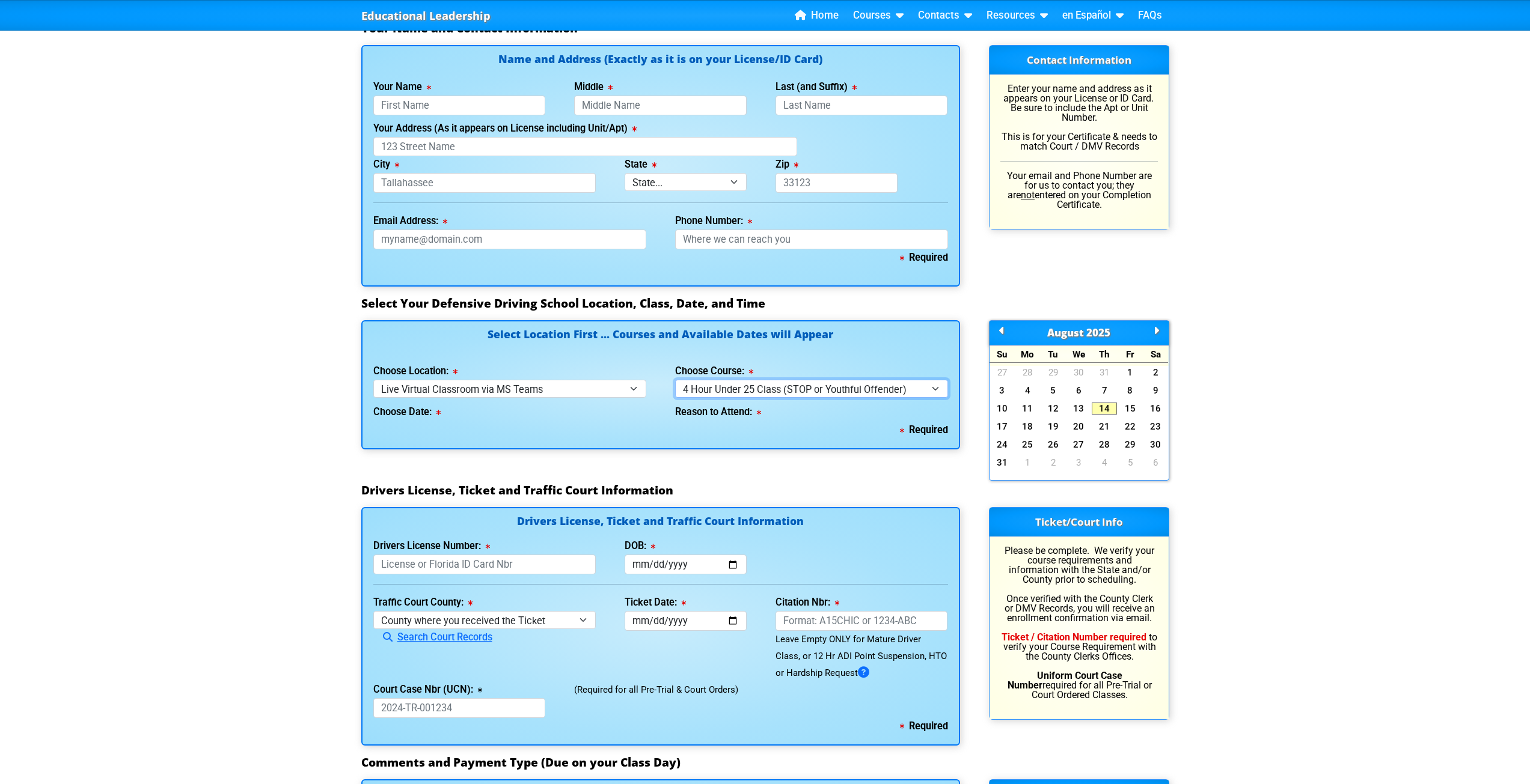
click at [675, 380] on select "Select Course ... 4 Hour Under 25 Class (STOP or Youthful Offender)" at bounding box center [811, 388] width 273 height 17
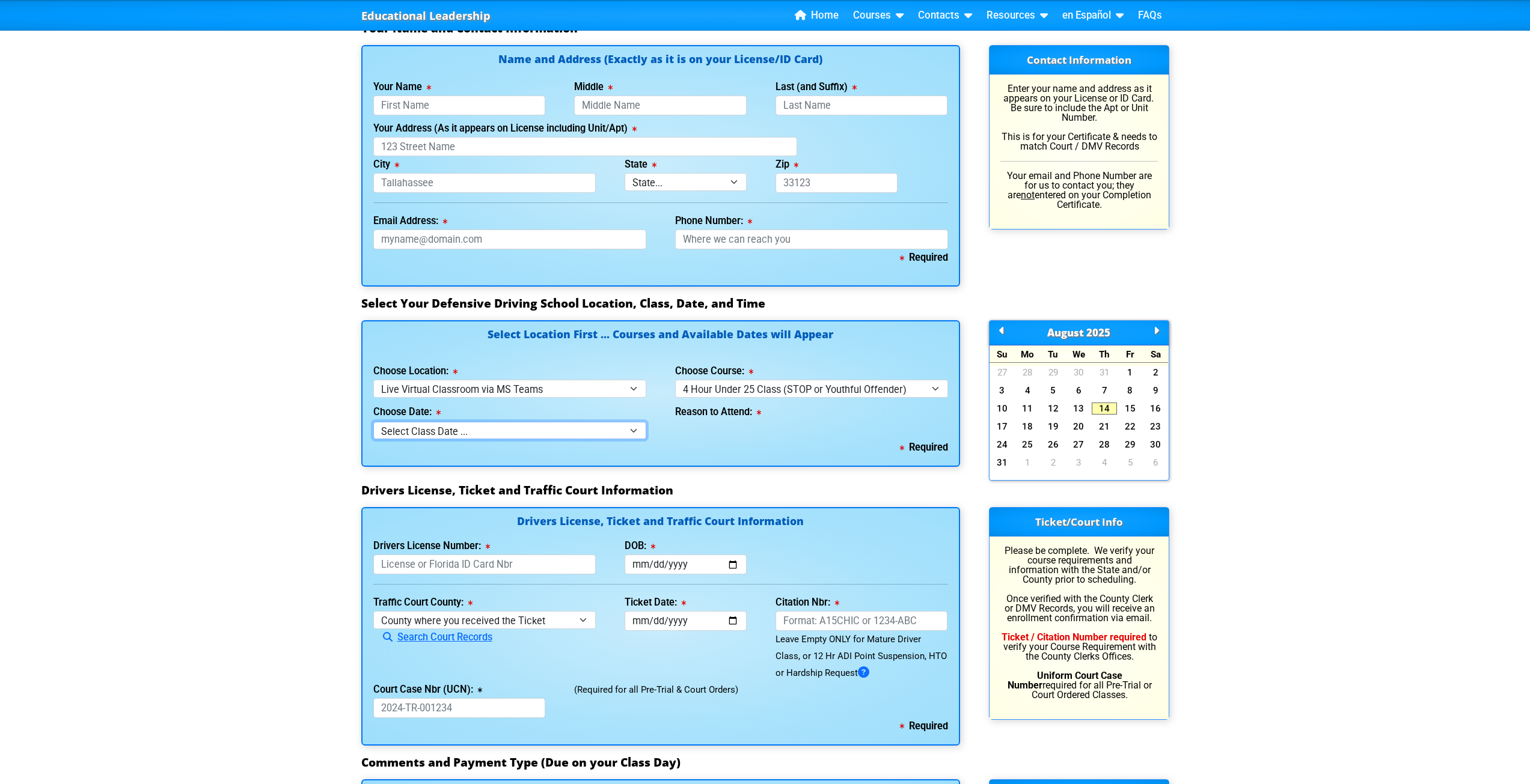
click at [636, 422] on select "Select Class Date ... [DATE] -- ([DATE] from 1:00pm-5:00pm) [DATE] -- ([DATE] f…" at bounding box center [510, 430] width 273 height 17
select select "[DATE], 12"
click at [374, 422] on select "Select Class Date ... [DATE] -- ([DATE] from 1:00pm-5:00pm) [DATE] -- ([DATE] f…" at bounding box center [510, 430] width 273 height 17
select select
click at [804, 422] on select "Select why you need to take class ... Court Order - Complete Under 25 DDC" at bounding box center [811, 430] width 273 height 17
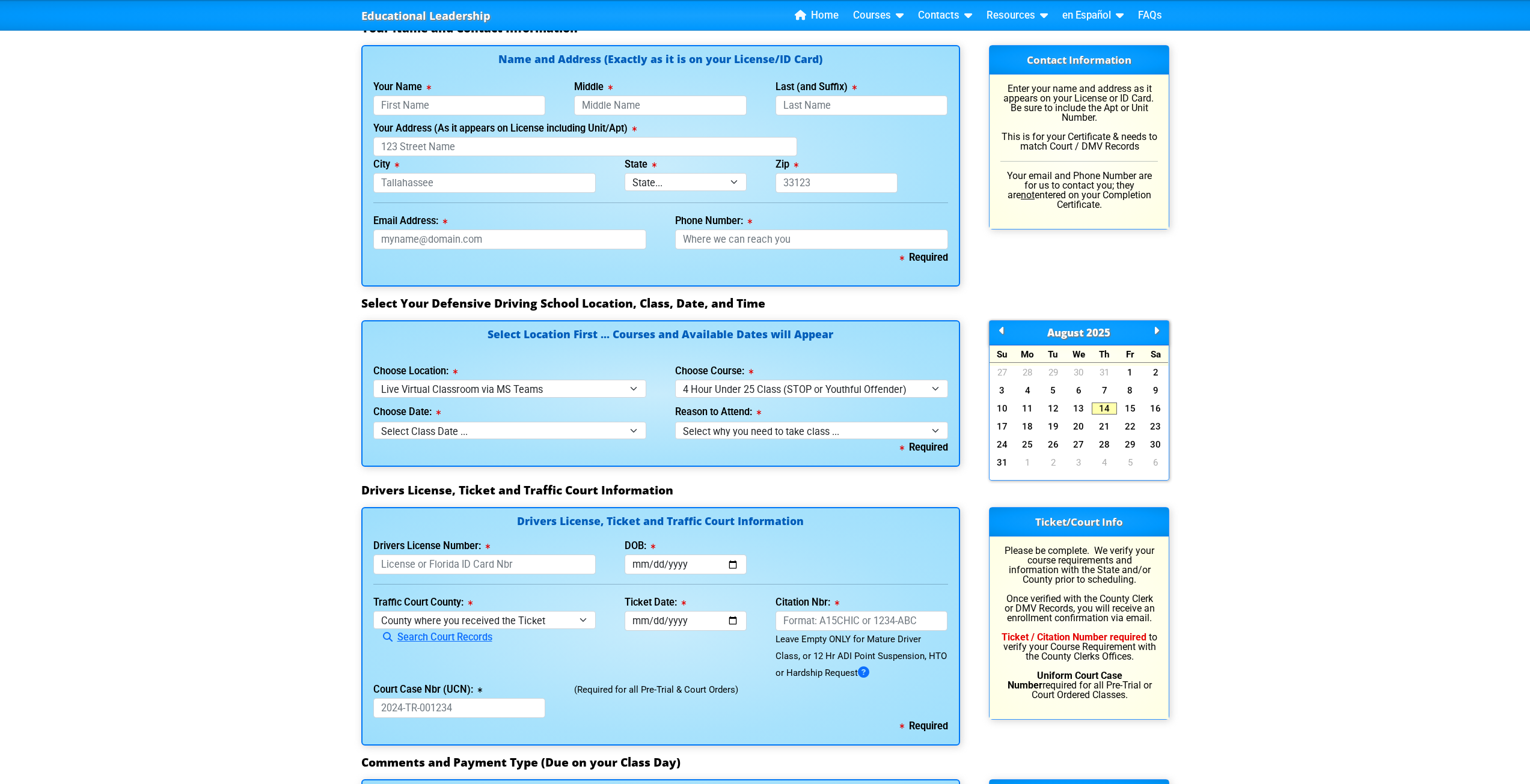
click at [254, 340] on div "Educational Leadership Home Courses Certified Defensive Driving Courses 4-Hour …" at bounding box center [765, 276] width 1530 height 2225
